Goal: Transaction & Acquisition: Purchase product/service

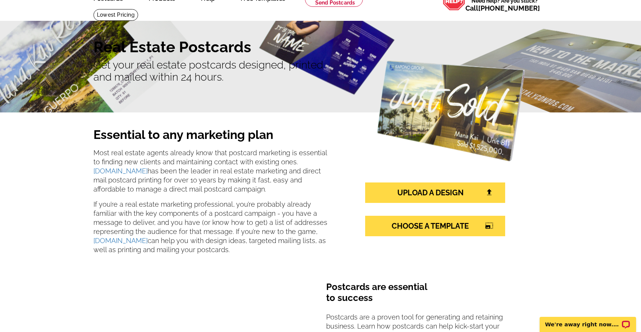
scroll to position [44, 0]
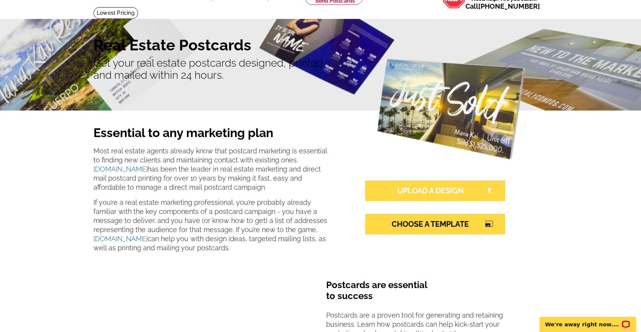
click at [421, 188] on link "UPLOAD A DESIGN" at bounding box center [435, 191] width 140 height 20
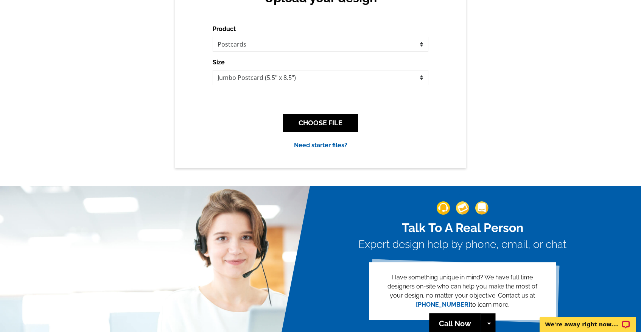
scroll to position [93, 0]
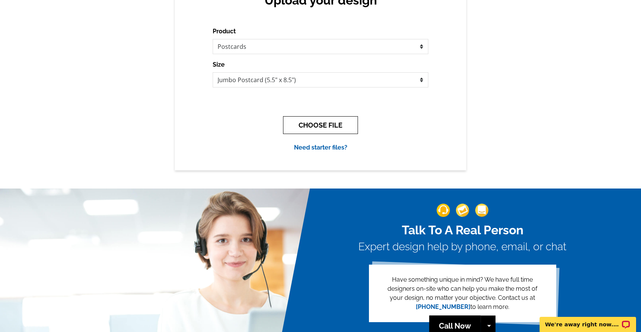
click at [305, 126] on button "CHOOSE FILE" at bounding box center [320, 125] width 75 height 18
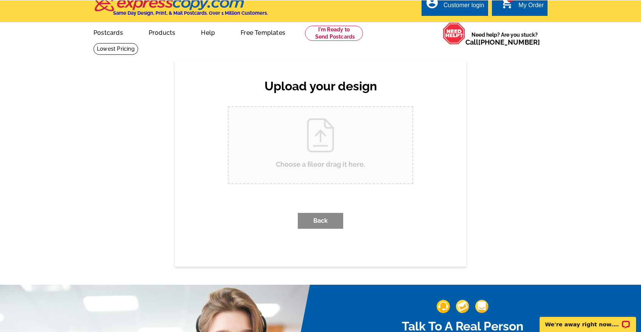
scroll to position [0, 0]
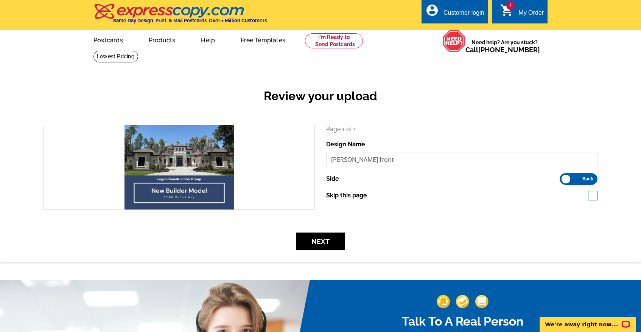
click at [591, 177] on span "Back" at bounding box center [587, 179] width 11 height 4
click at [564, 177] on input "Front Back" at bounding box center [564, 177] width 0 height 0
click at [565, 178] on label "Front Back" at bounding box center [579, 179] width 38 height 12
click at [564, 177] on input "Front Back" at bounding box center [564, 177] width 0 height 0
click at [327, 239] on button "Next" at bounding box center [320, 242] width 49 height 18
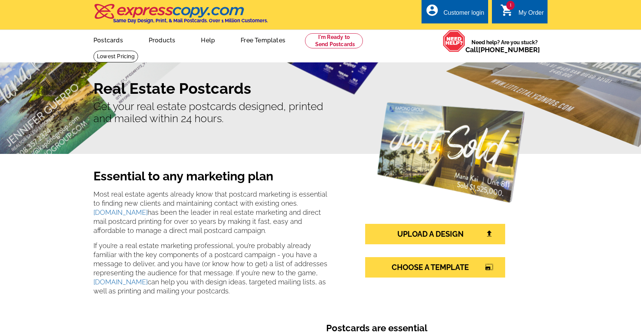
scroll to position [44, 0]
